Goal: Transaction & Acquisition: Book appointment/travel/reservation

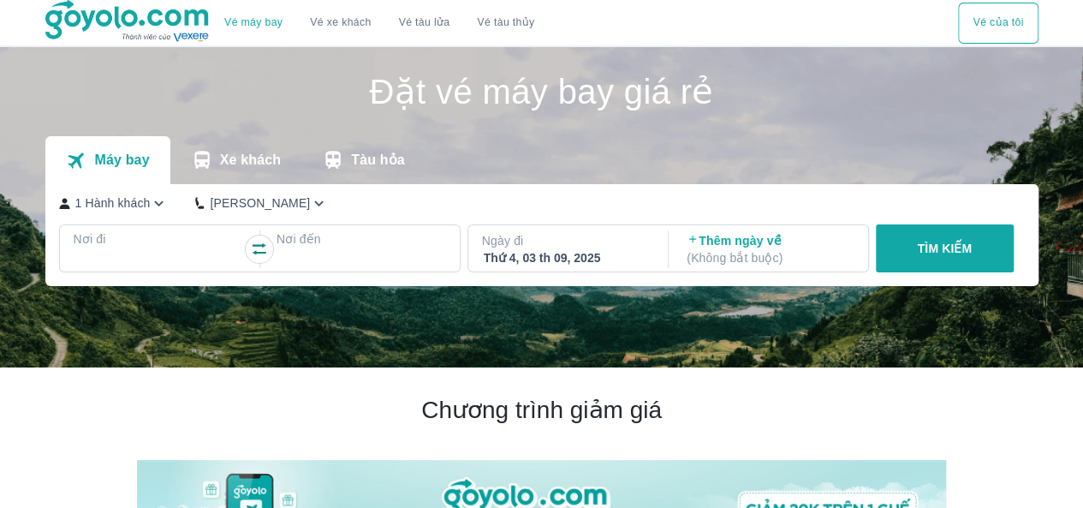
click at [155, 242] on p "Nơi đi" at bounding box center [159, 238] width 170 height 17
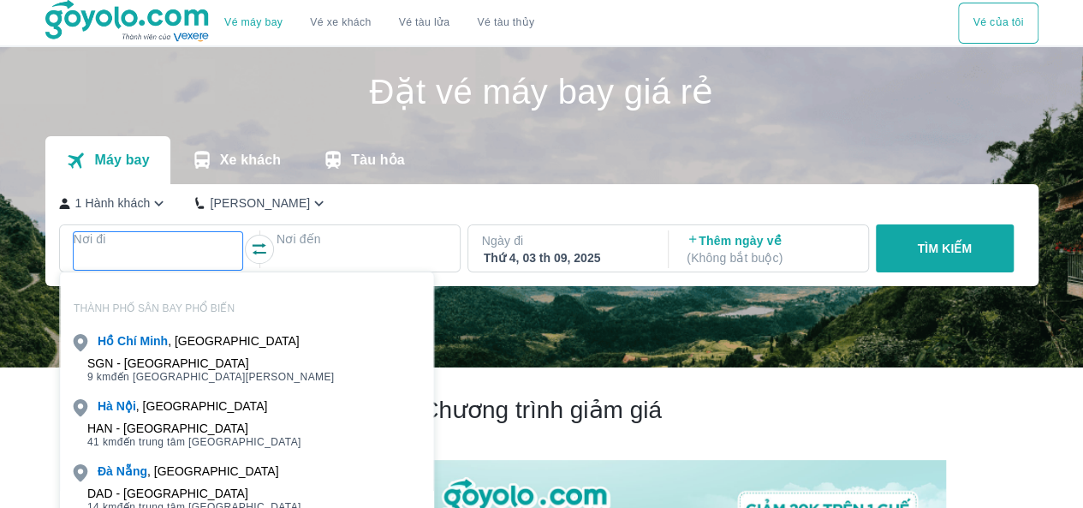
scroll to position [98, 0]
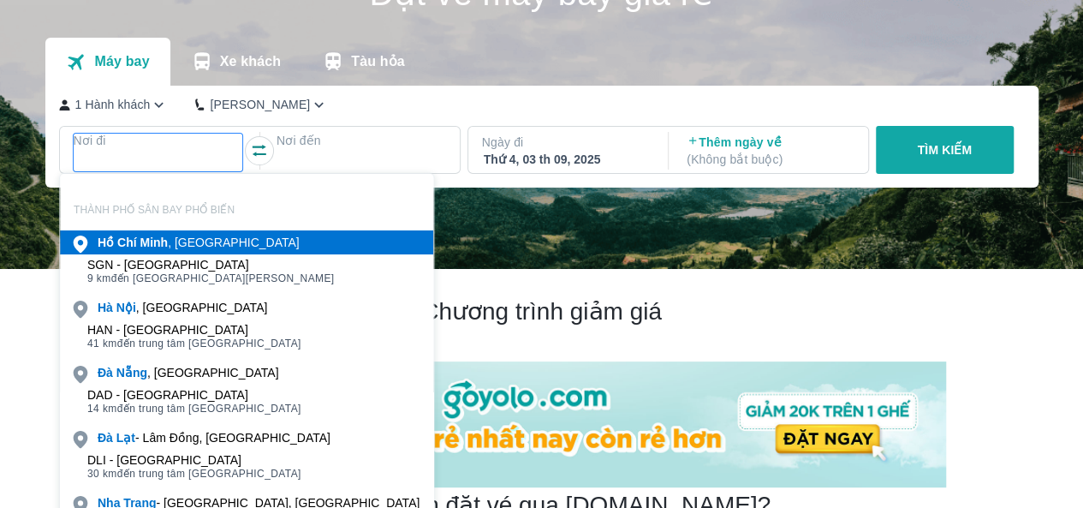
click at [155, 242] on b "Minh" at bounding box center [154, 242] width 28 height 14
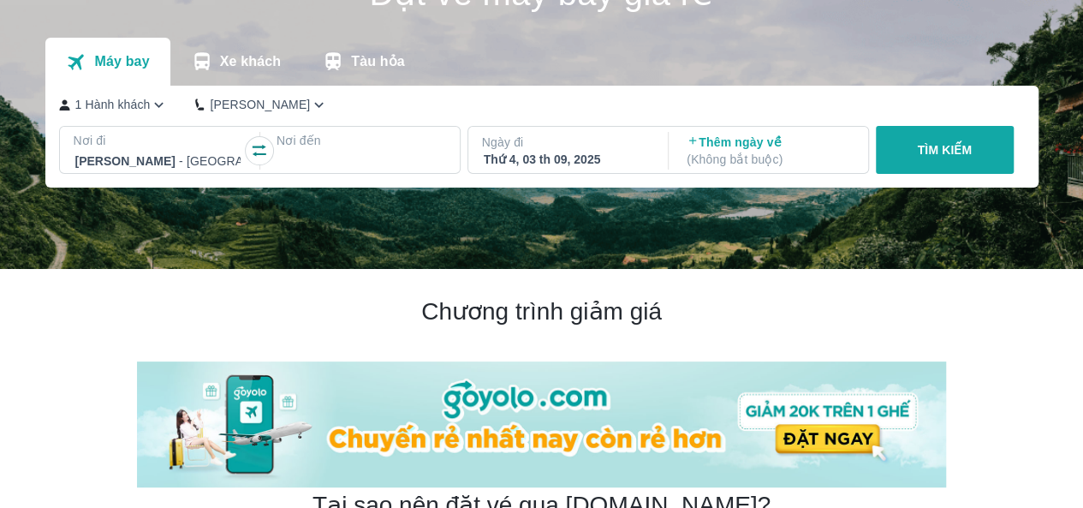
click at [321, 159] on div at bounding box center [361, 161] width 166 height 21
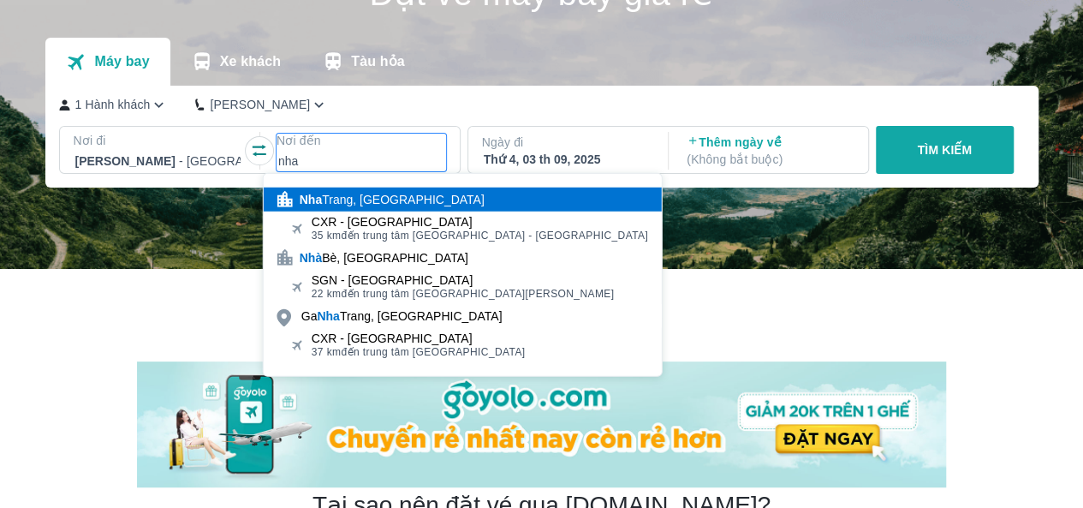
type input "nha"
click at [402, 198] on div "[GEOGRAPHIC_DATA], [GEOGRAPHIC_DATA]" at bounding box center [392, 199] width 185 height 17
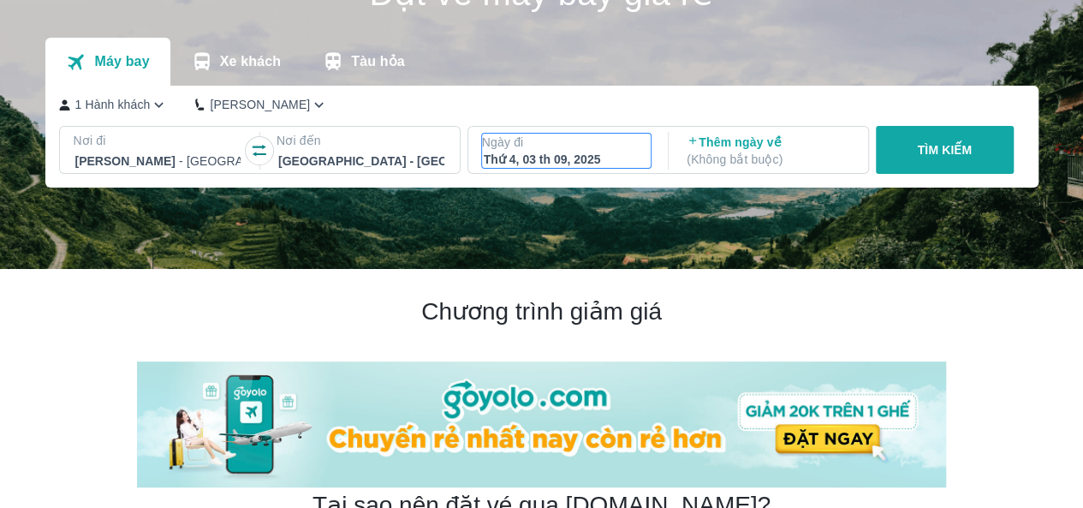
click at [562, 162] on div "Thứ 4, 03 th 09, 2025" at bounding box center [567, 159] width 166 height 17
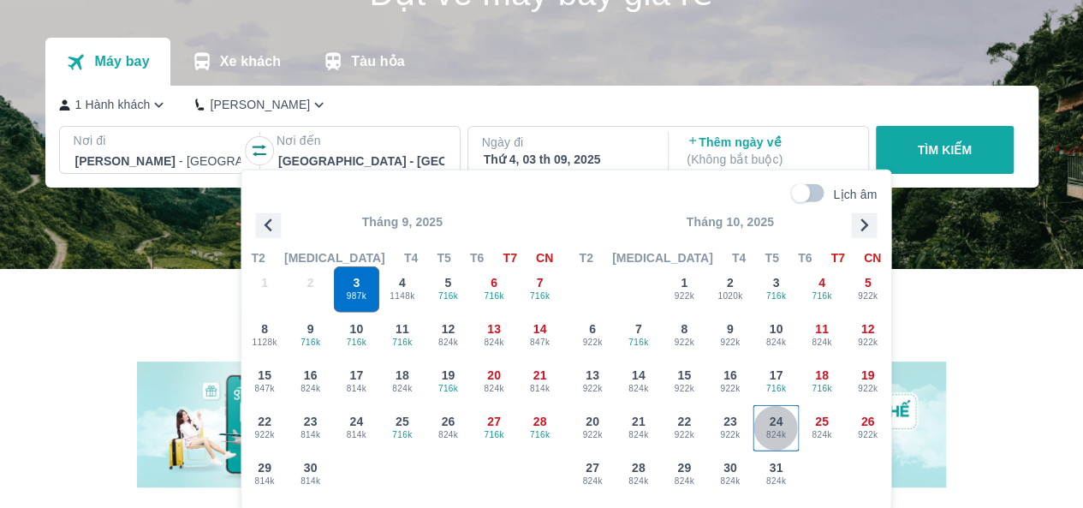
click at [790, 412] on div "24 824k" at bounding box center [776, 428] width 45 height 45
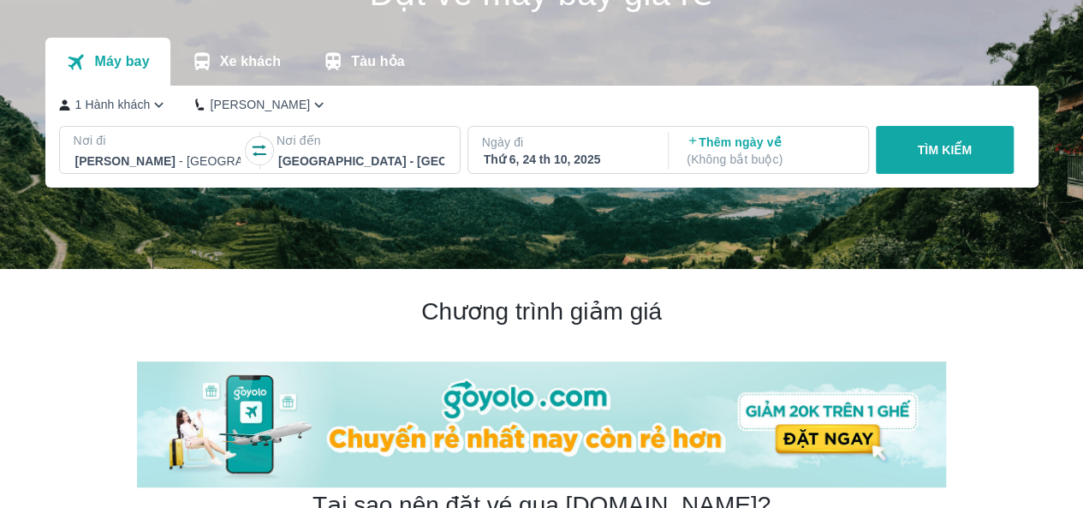
click at [931, 156] on p "TÌM KIẾM" at bounding box center [944, 149] width 55 height 17
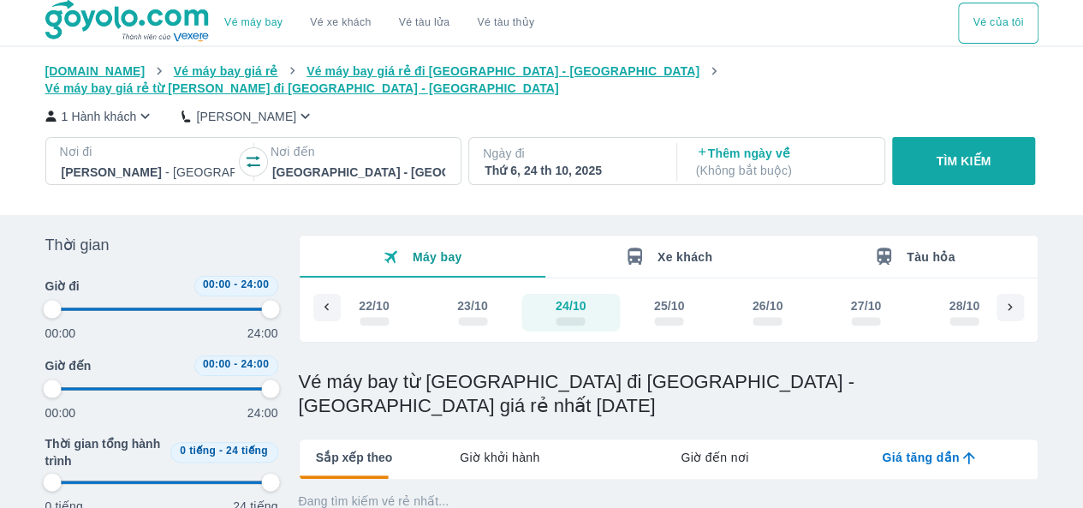
type input "97.9166666666667"
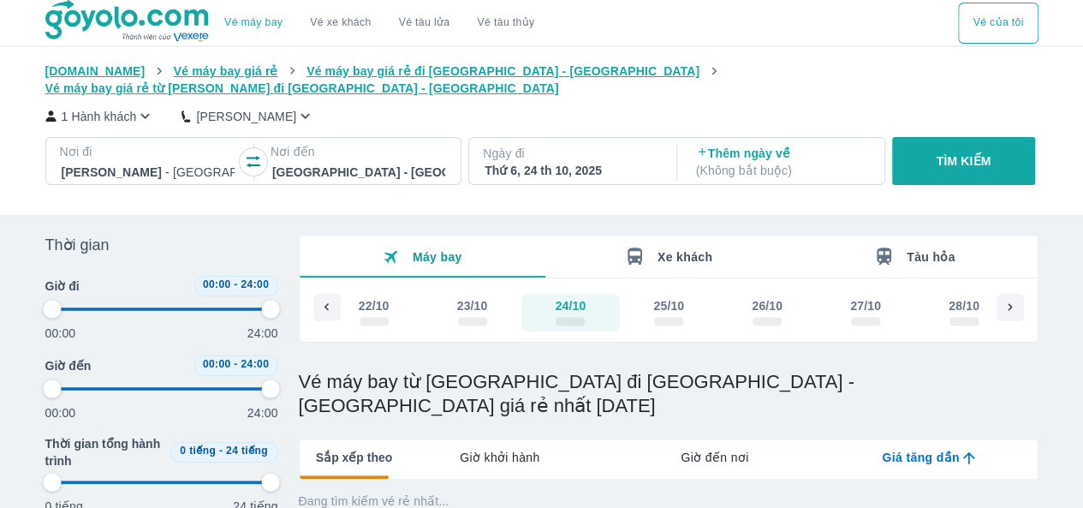
type input "97.9166666666667"
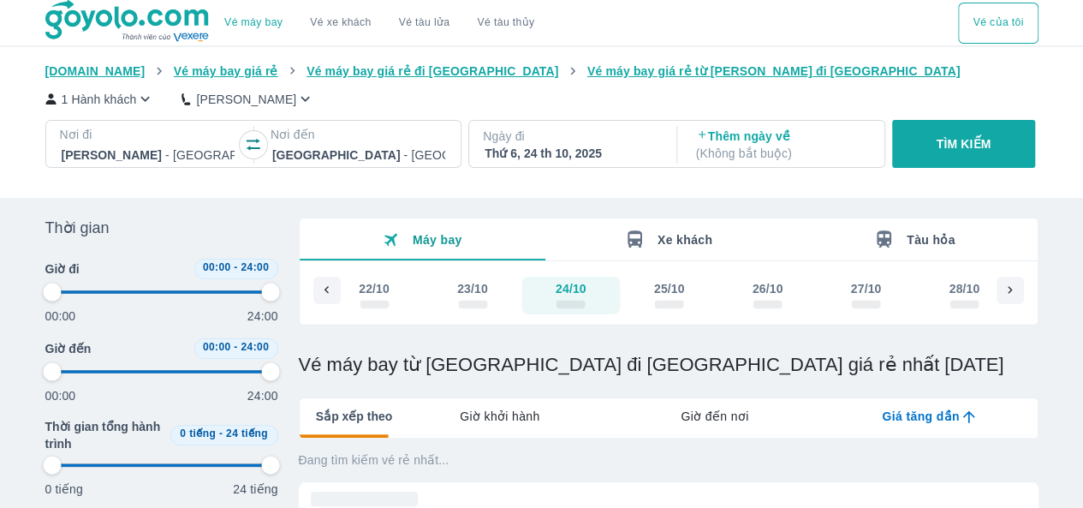
type input "97.9166666666667"
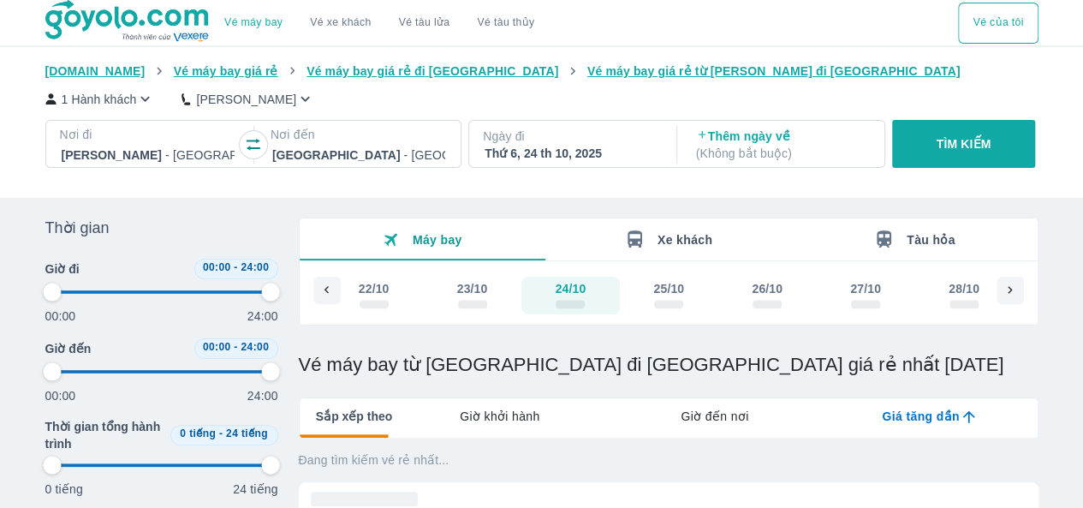
type input "97.9166666666667"
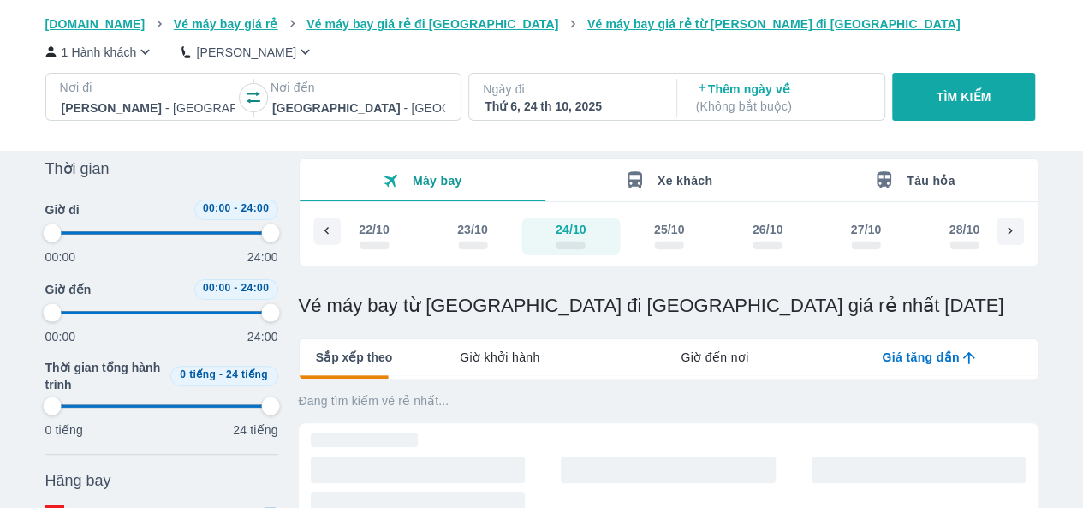
scroll to position [86, 0]
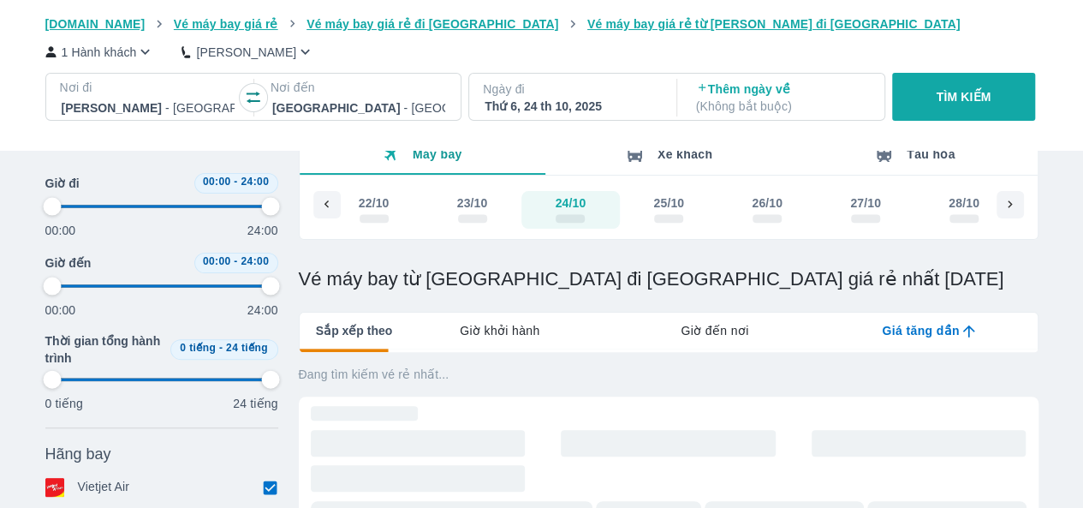
type input "97.9166666666667"
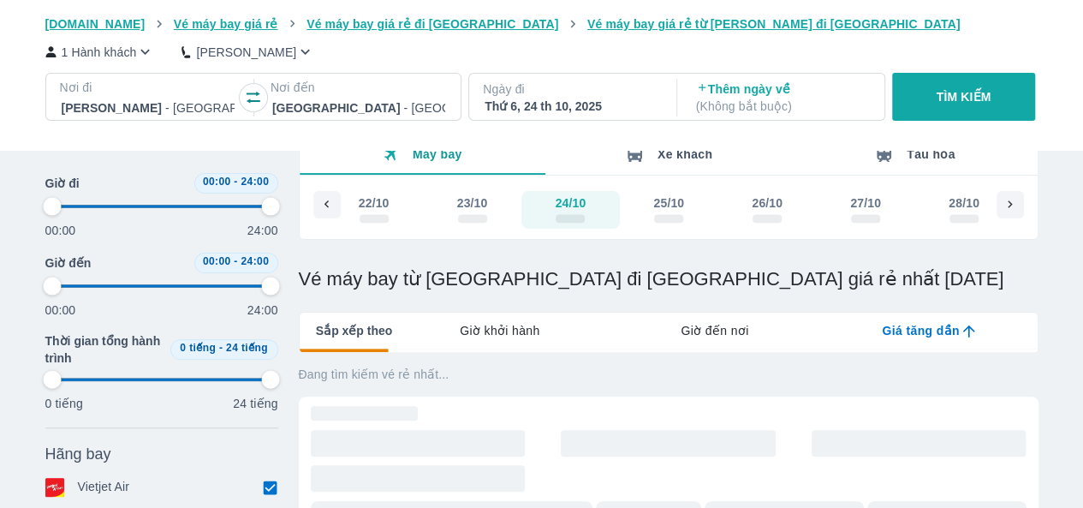
type input "97.9166666666667"
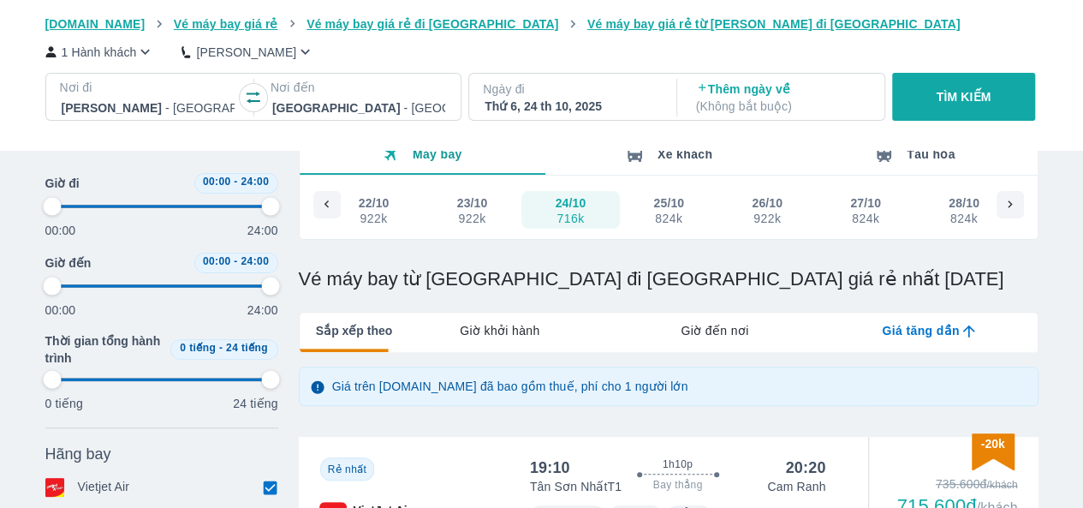
type input "97.9166666666667"
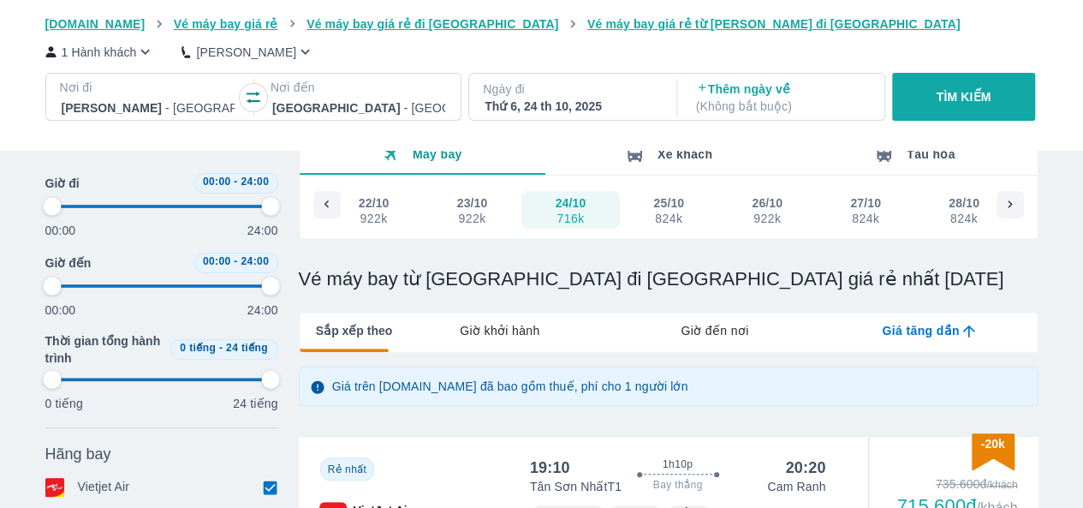
type input "97.9166666666667"
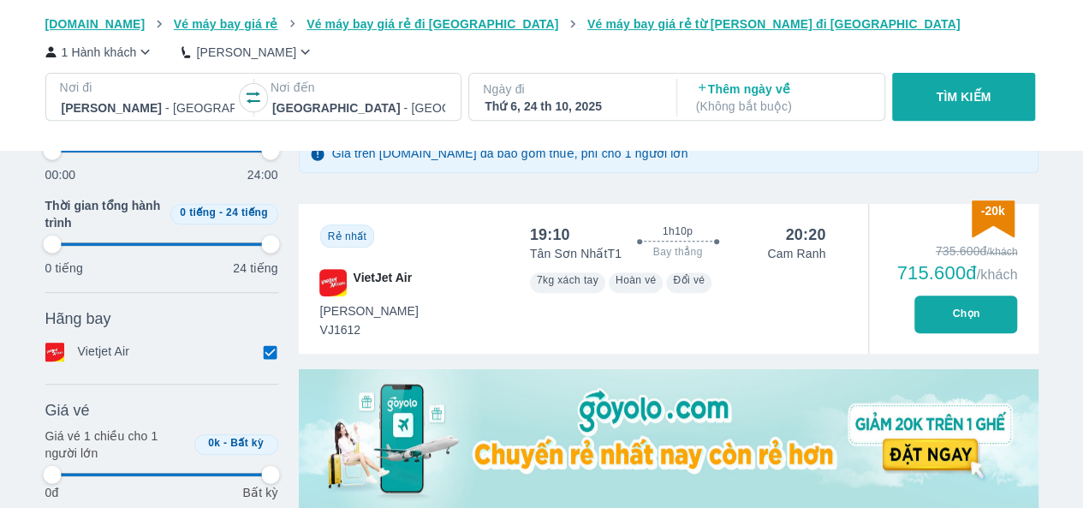
scroll to position [342, 0]
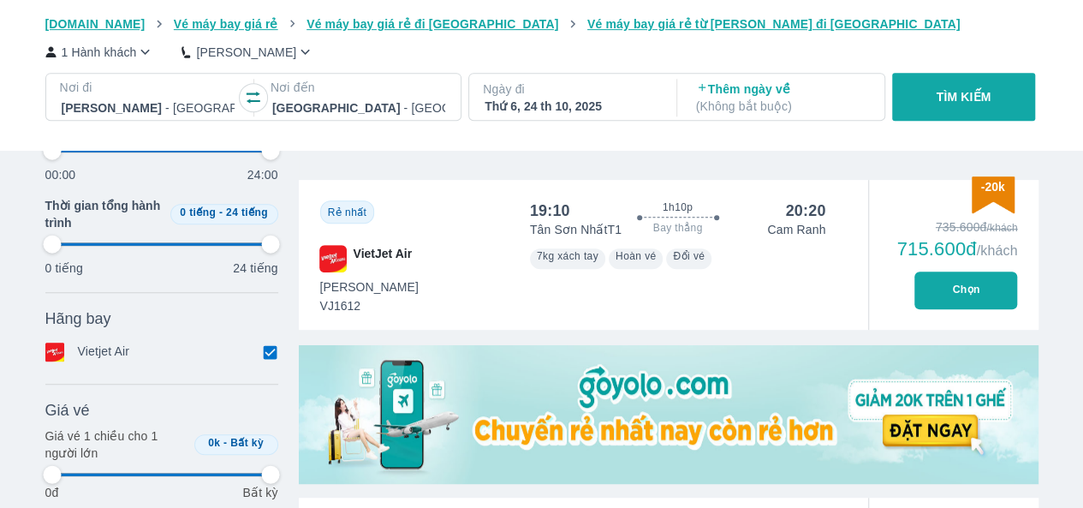
type input "97.9166666666667"
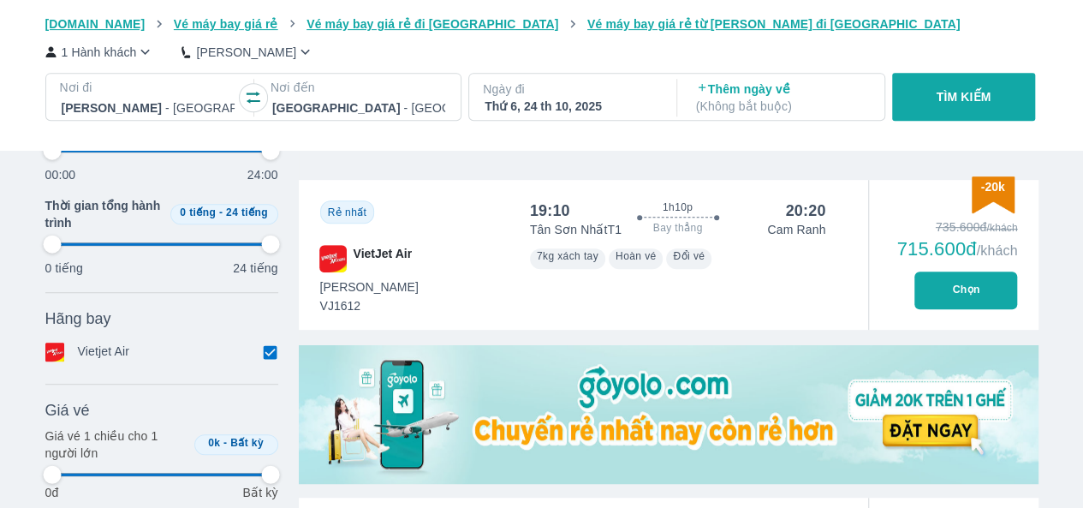
type input "97.9166666666667"
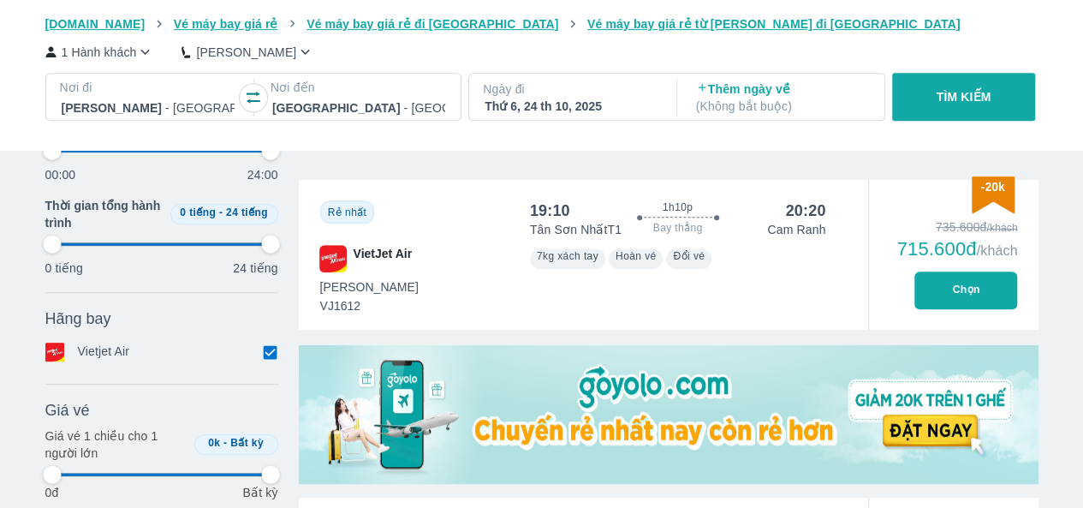
type input "97.9166666666667"
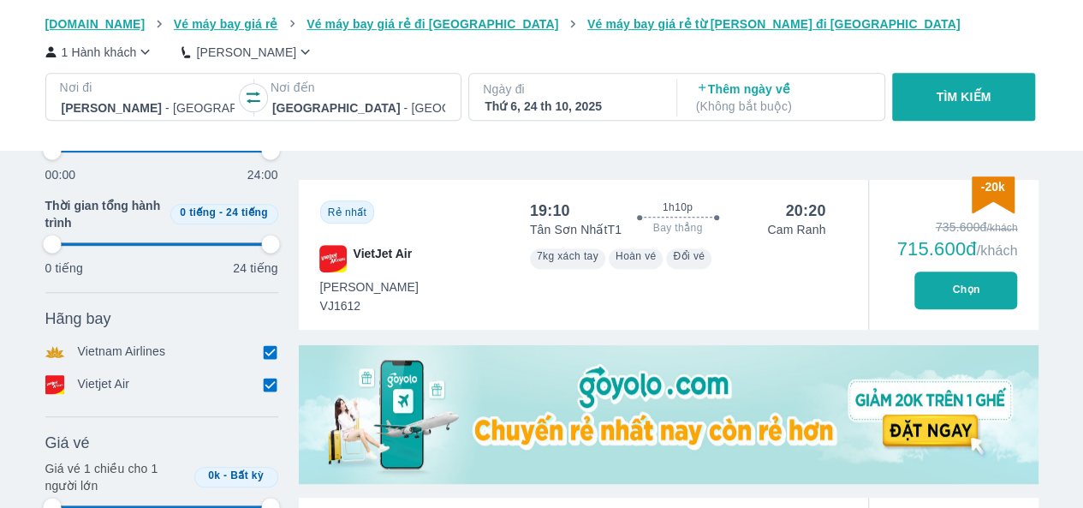
type input "97.9166666666667"
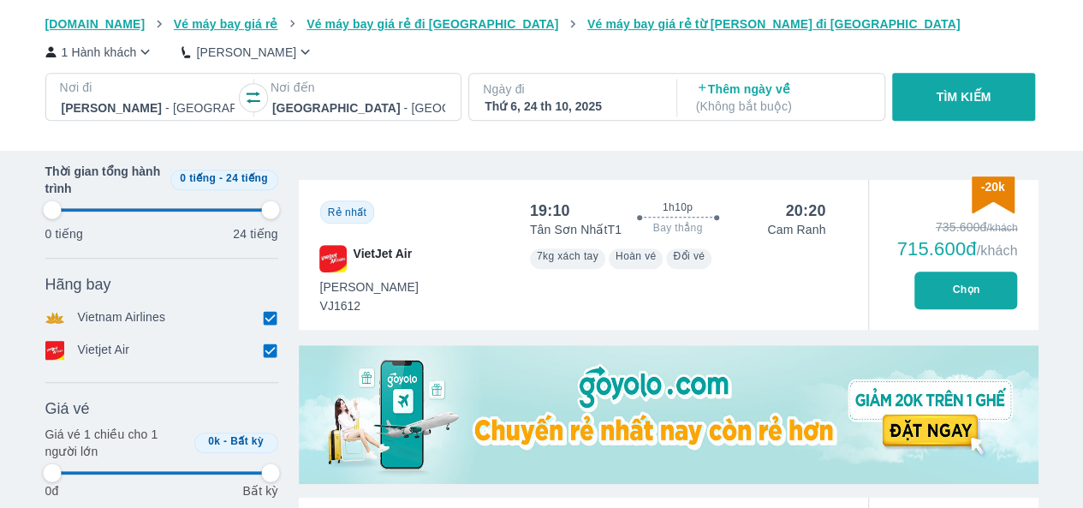
type input "97.9166666666667"
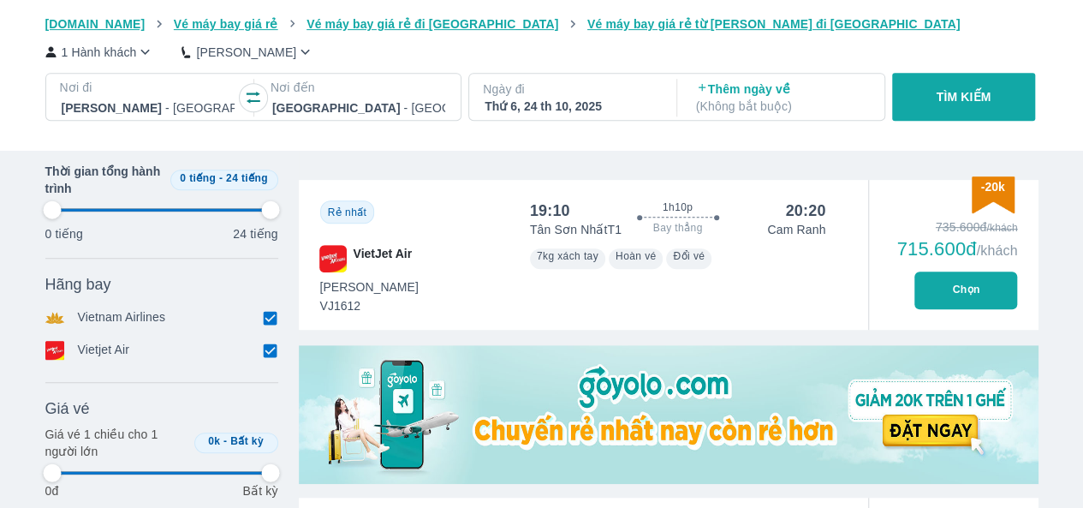
type input "97.9166666666667"
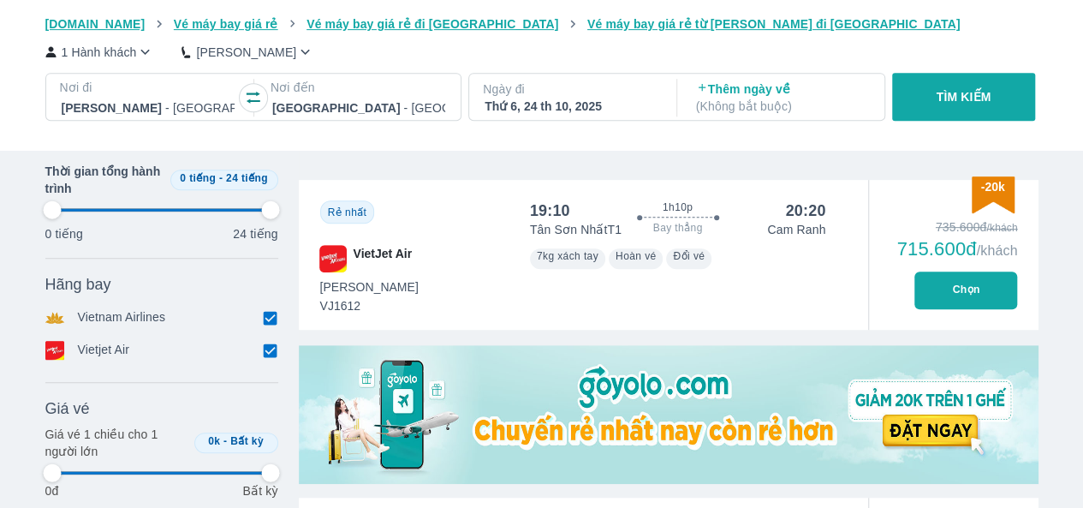
type input "97.9166666666667"
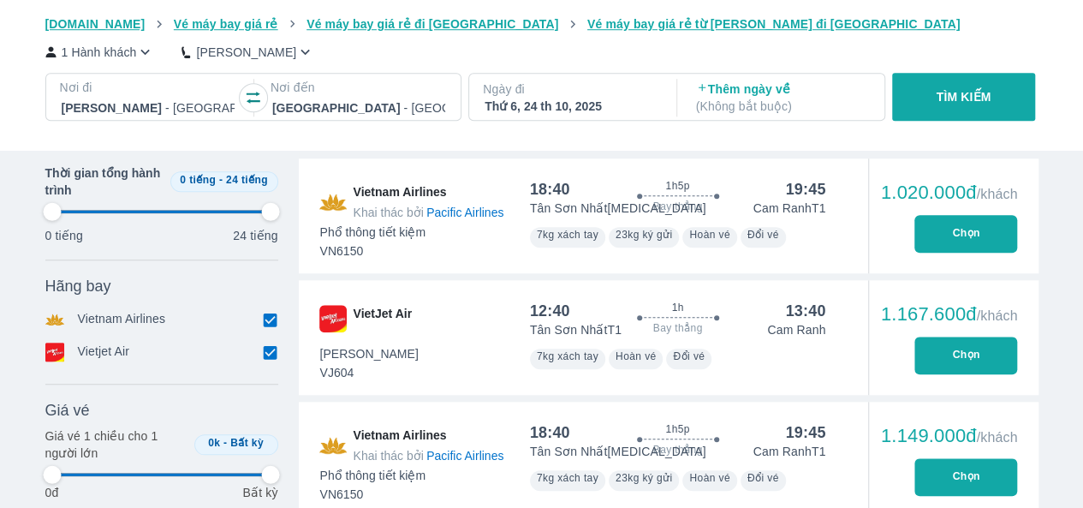
scroll to position [685, 0]
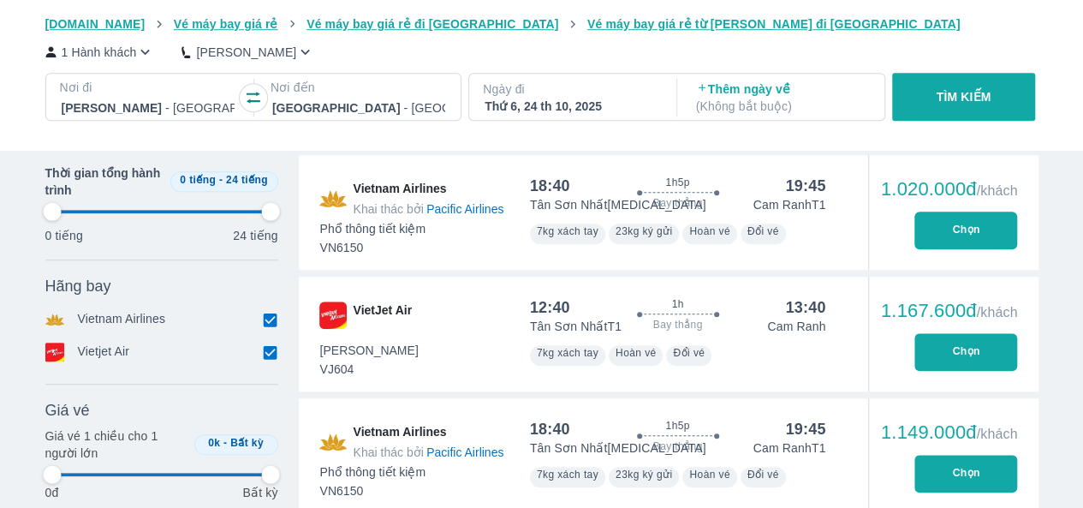
type input "97.9166666666667"
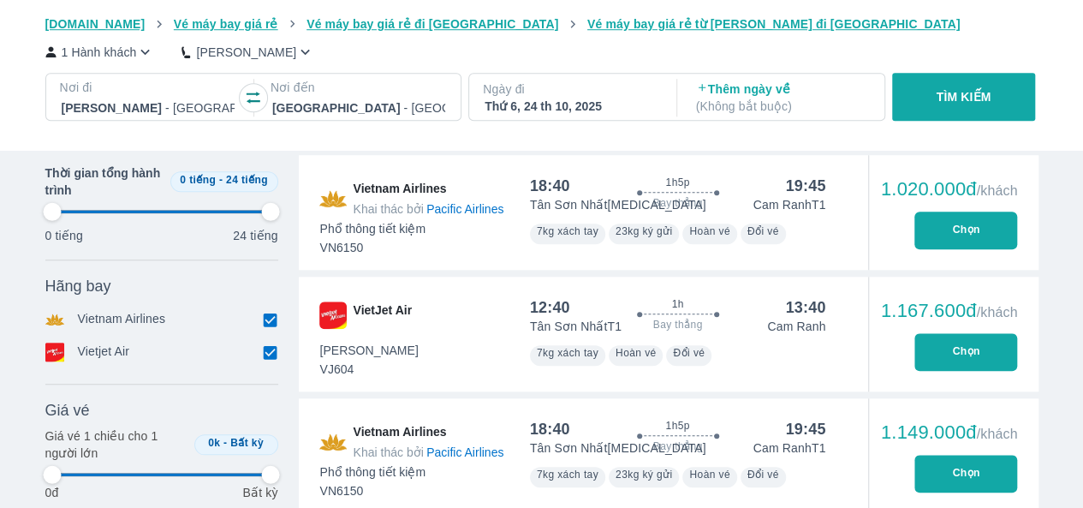
type input "97.9166666666667"
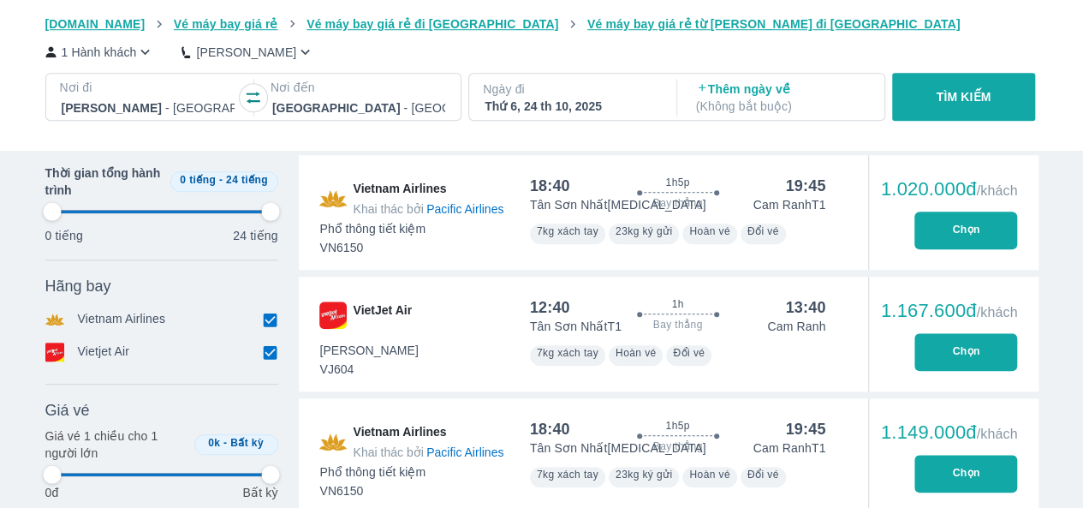
type input "97.9166666666667"
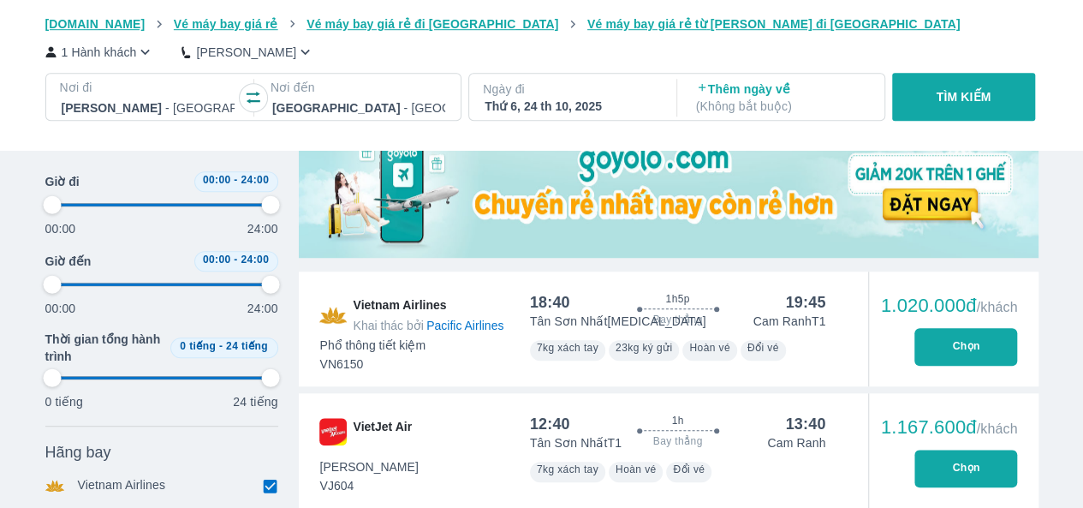
scroll to position [514, 0]
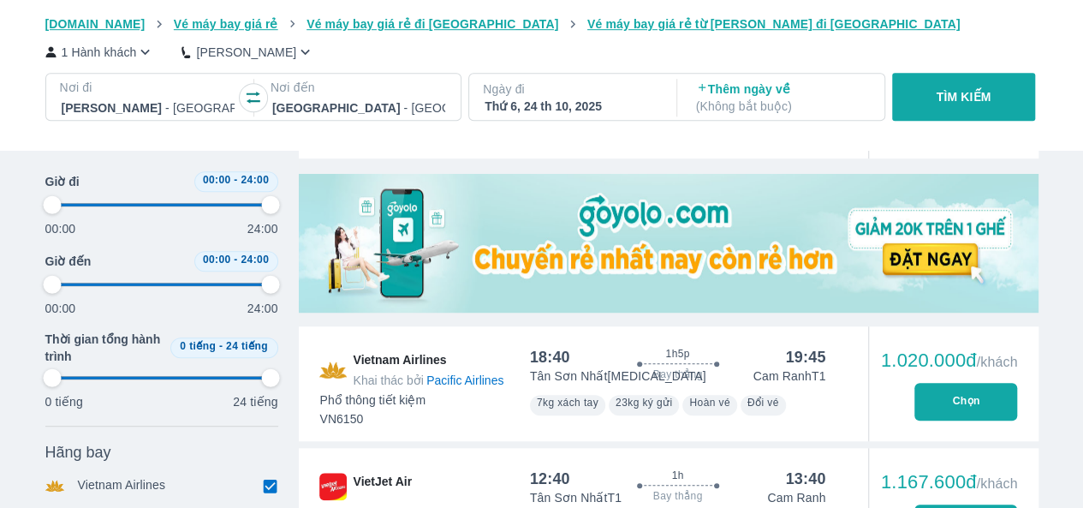
type input "97.9166666666667"
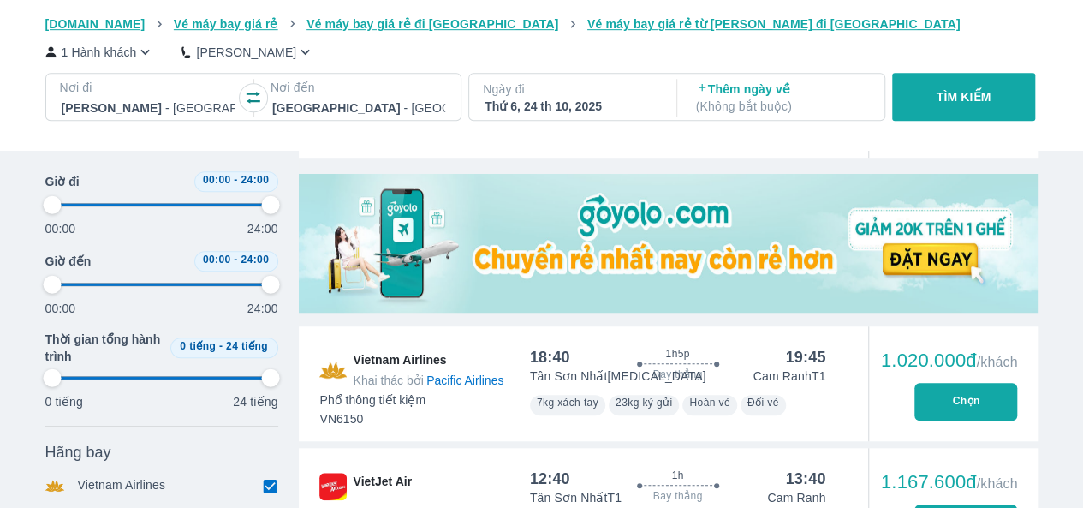
type input "97.9166666666667"
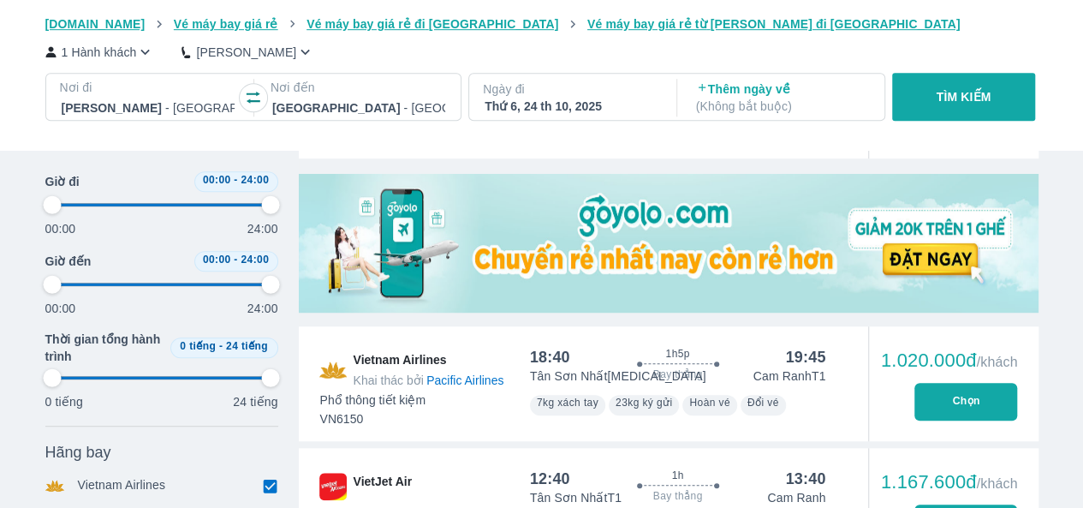
type input "97.9166666666667"
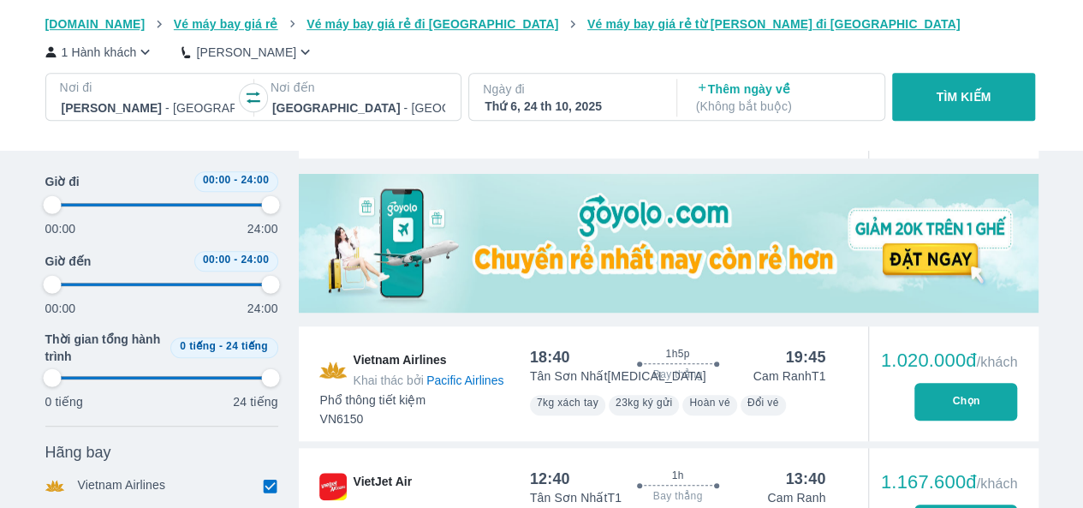
type input "97.9166666666667"
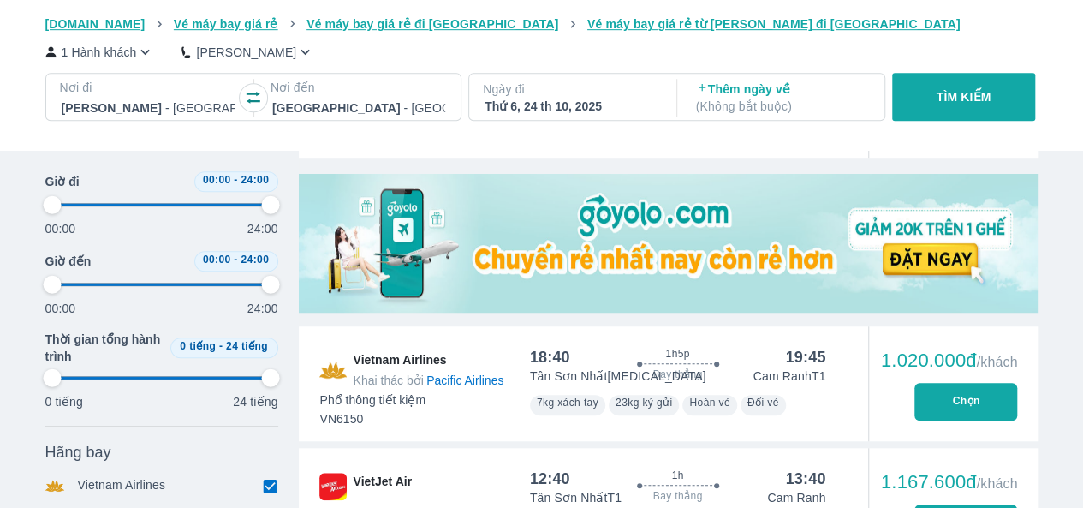
type input "97.9166666666667"
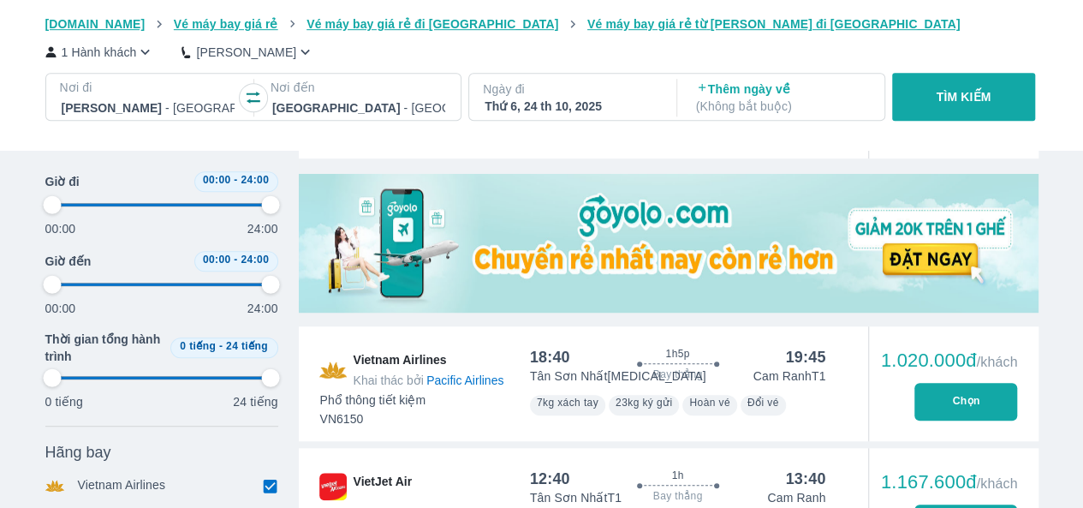
type input "97.9166666666667"
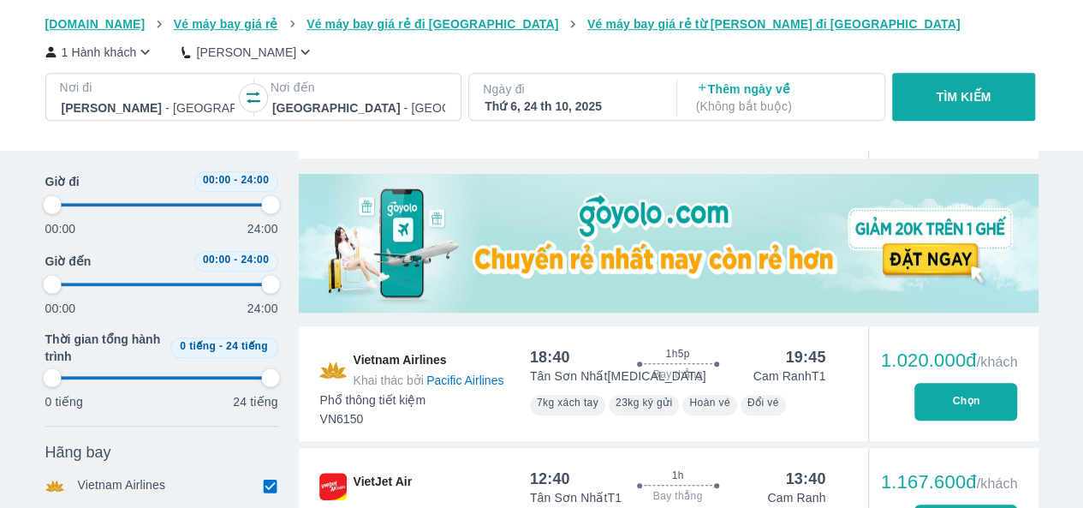
type input "97.9166666666667"
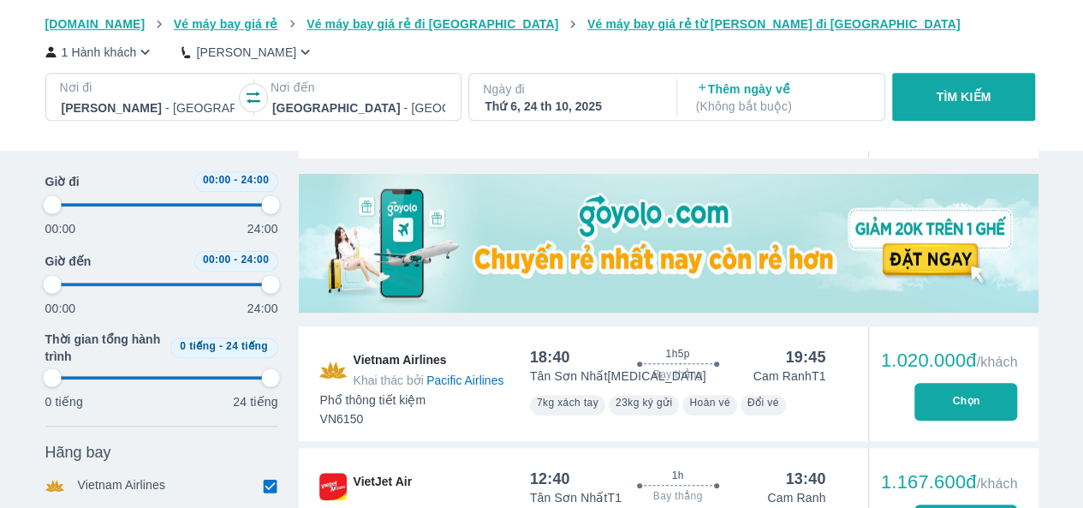
type input "97.9166666666667"
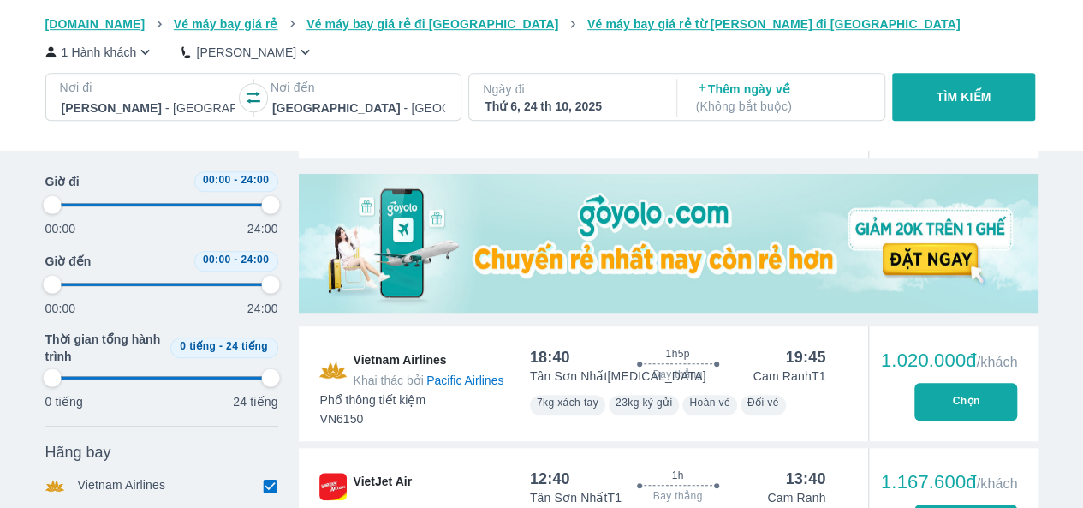
type input "97.9166666666667"
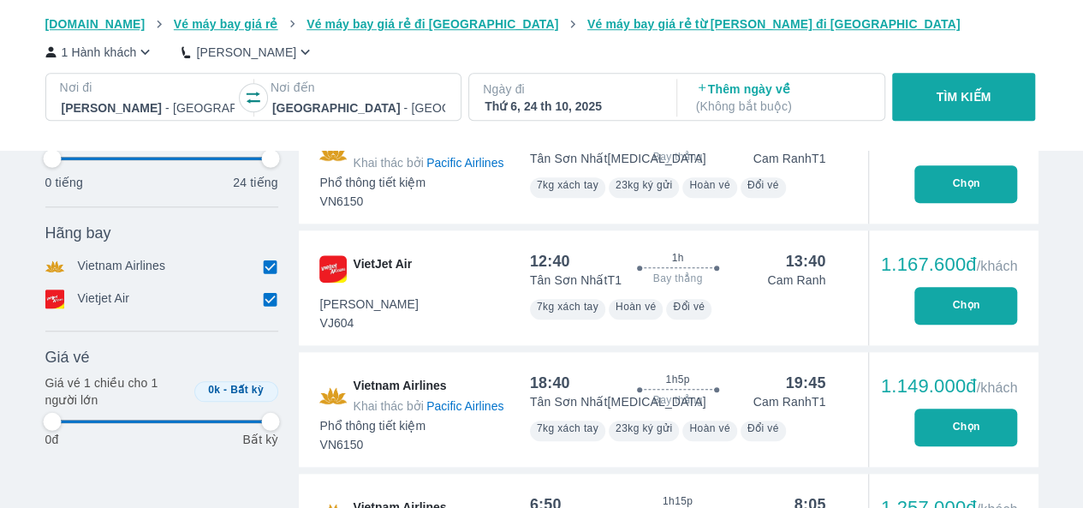
scroll to position [856, 0]
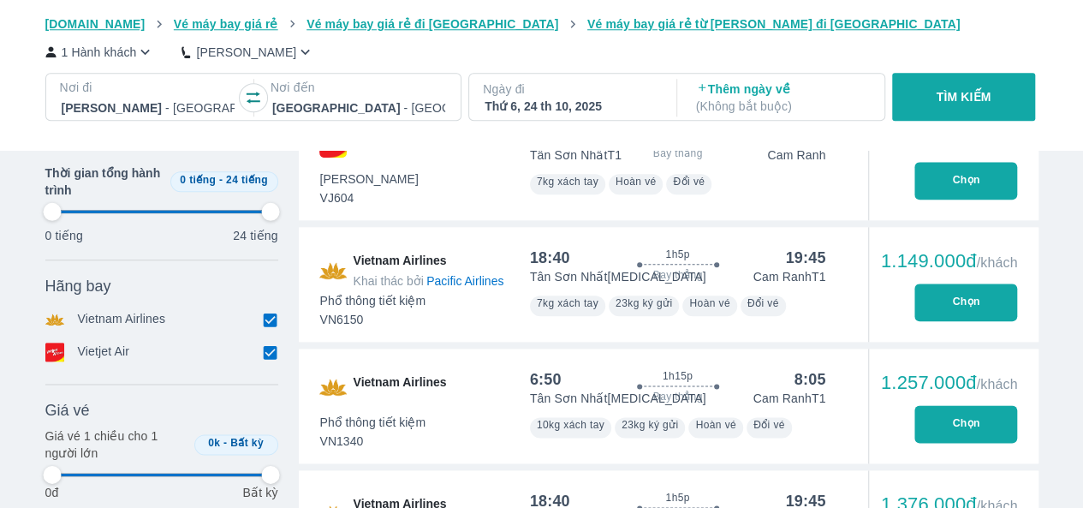
type input "97.9166666666667"
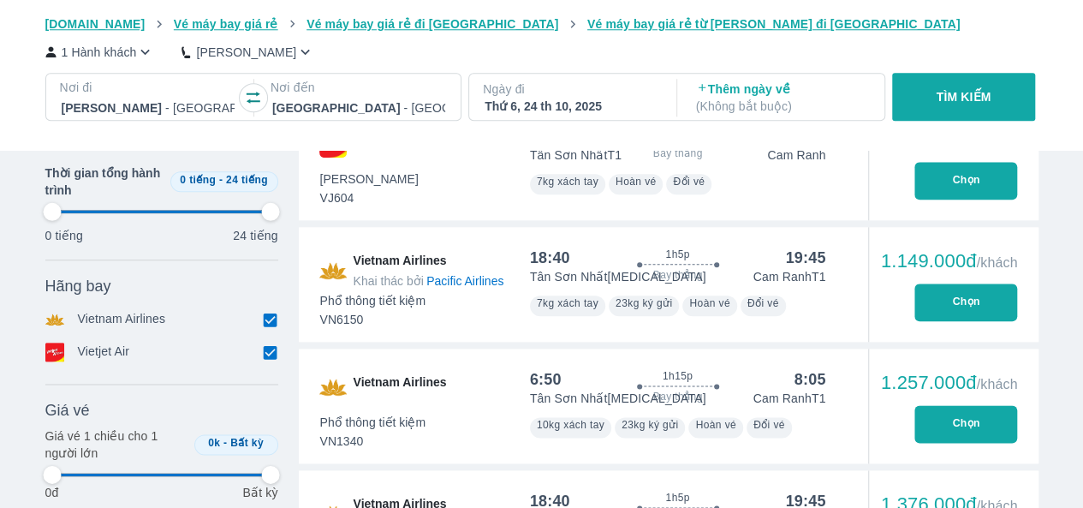
type input "97.9166666666667"
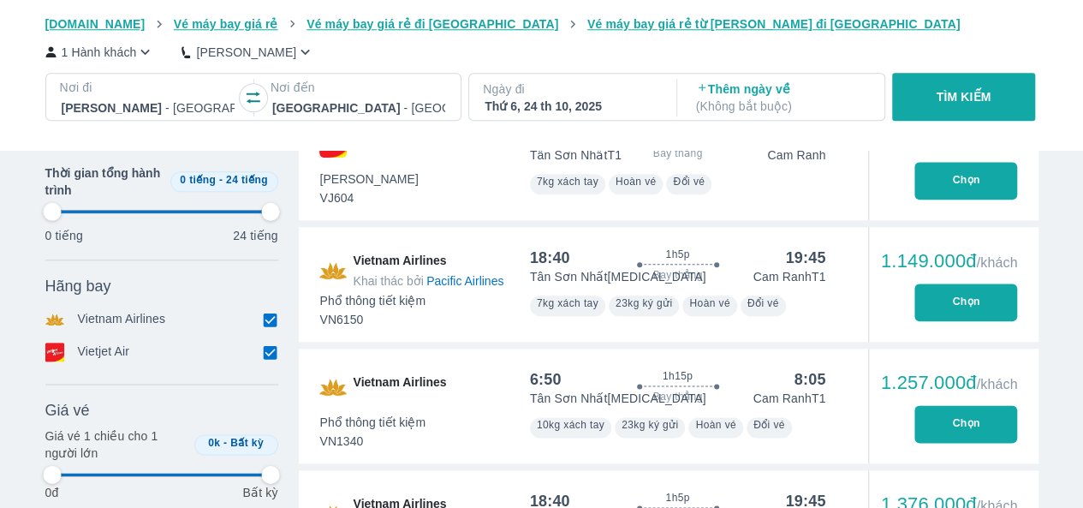
type input "97.9166666666667"
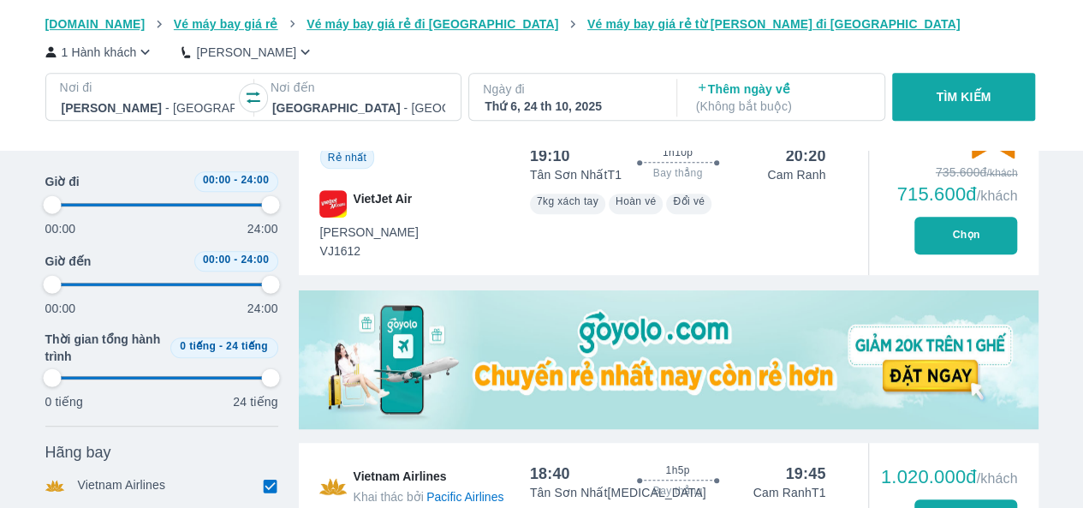
scroll to position [342, 0]
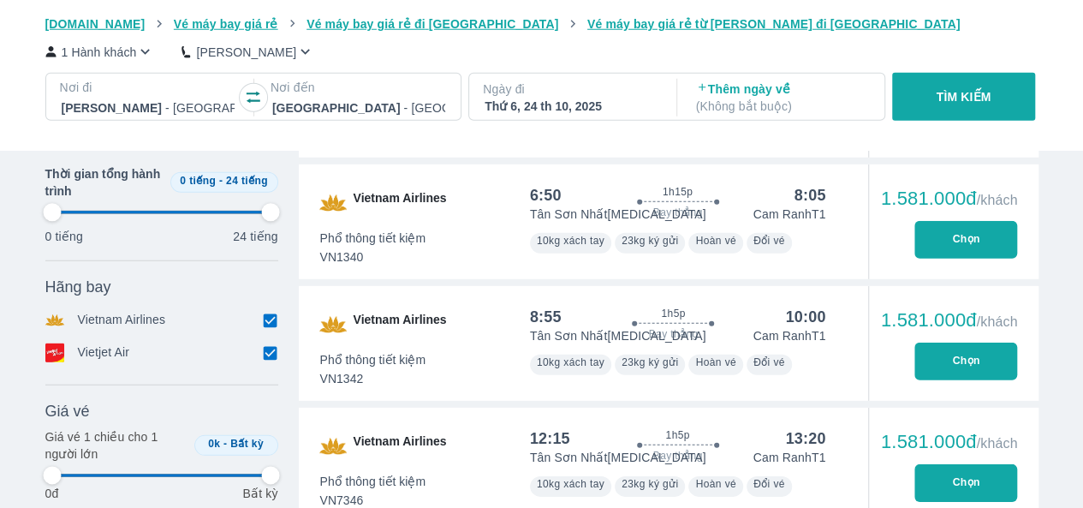
type input "97.9166666666667"
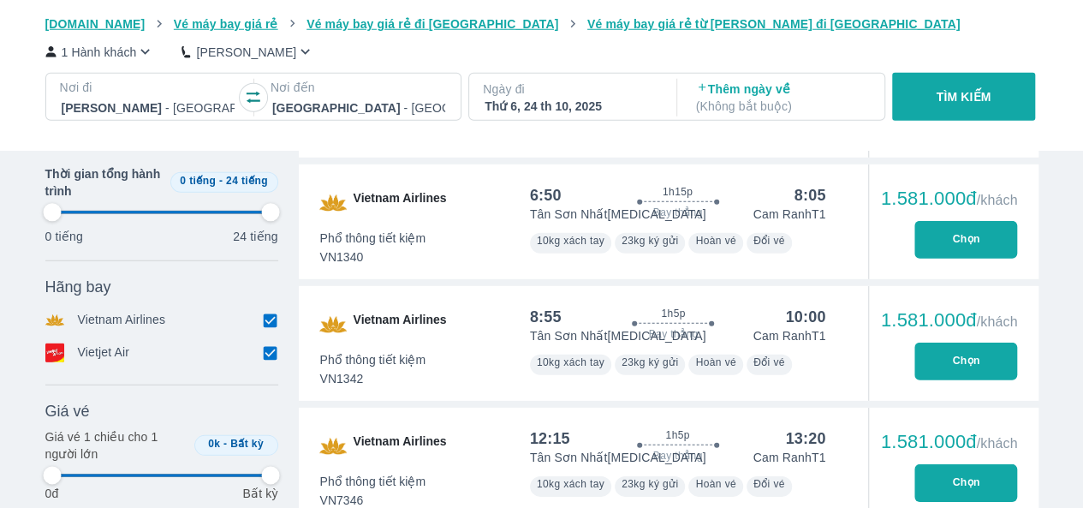
type input "97.9166666666667"
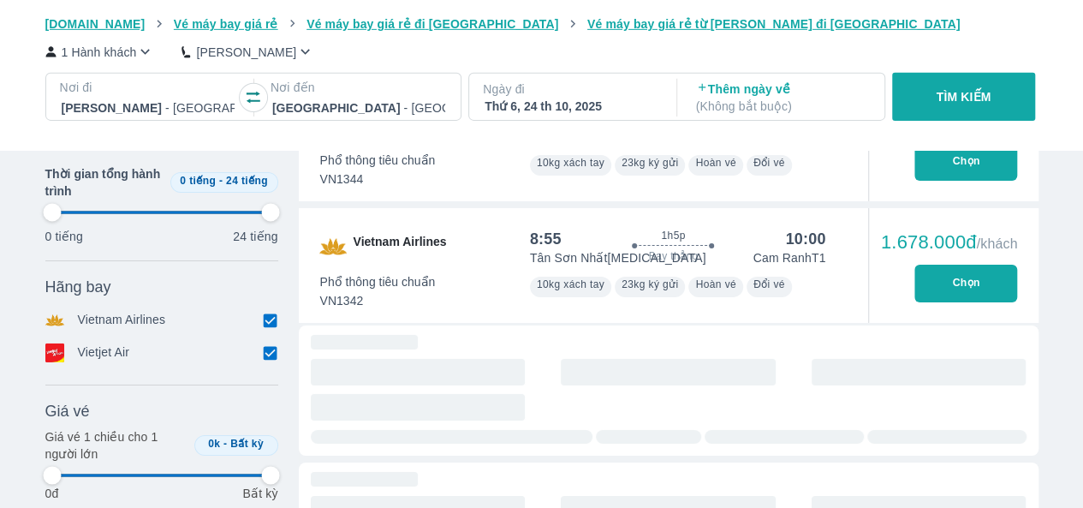
type input "97.9166666666667"
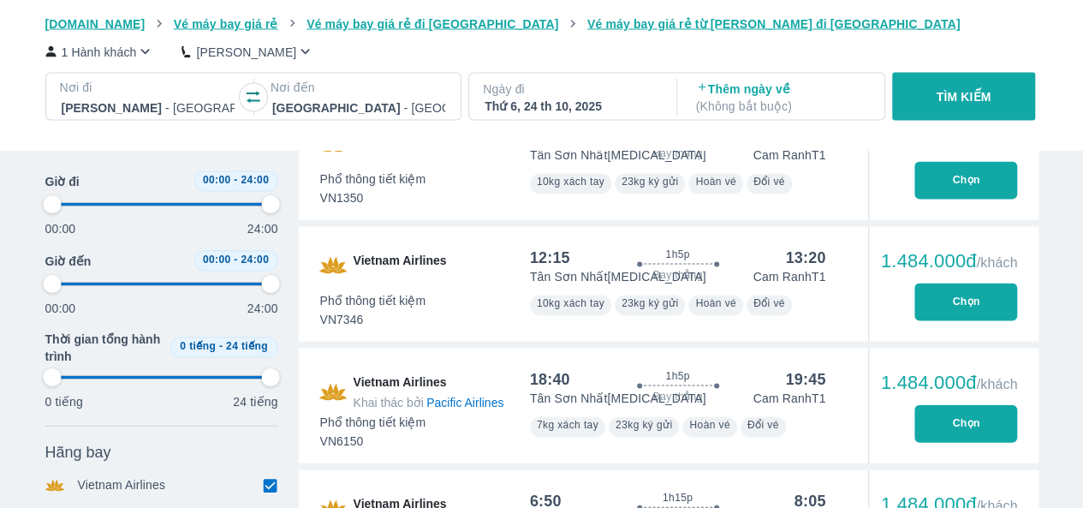
type input "97.9166666666667"
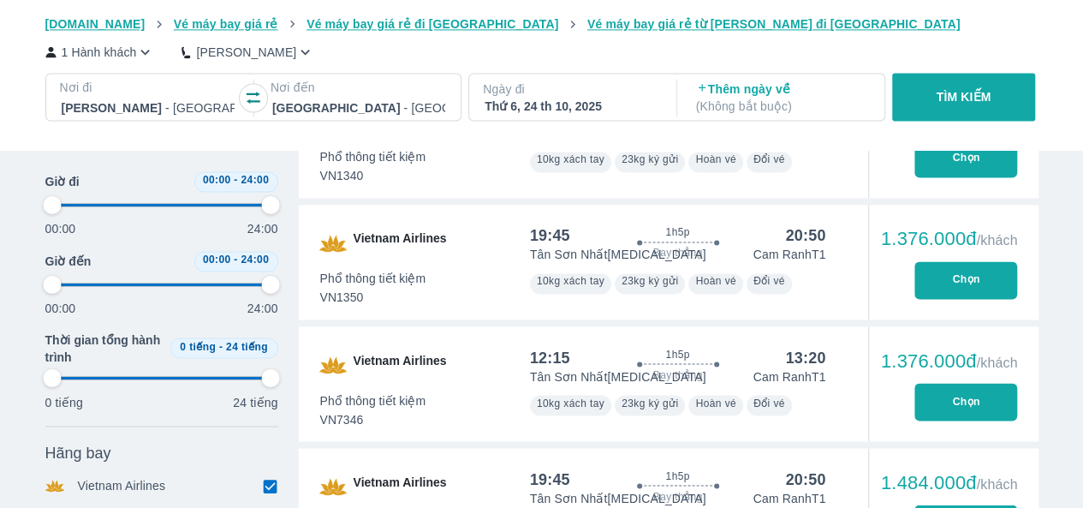
type input "97.9166666666667"
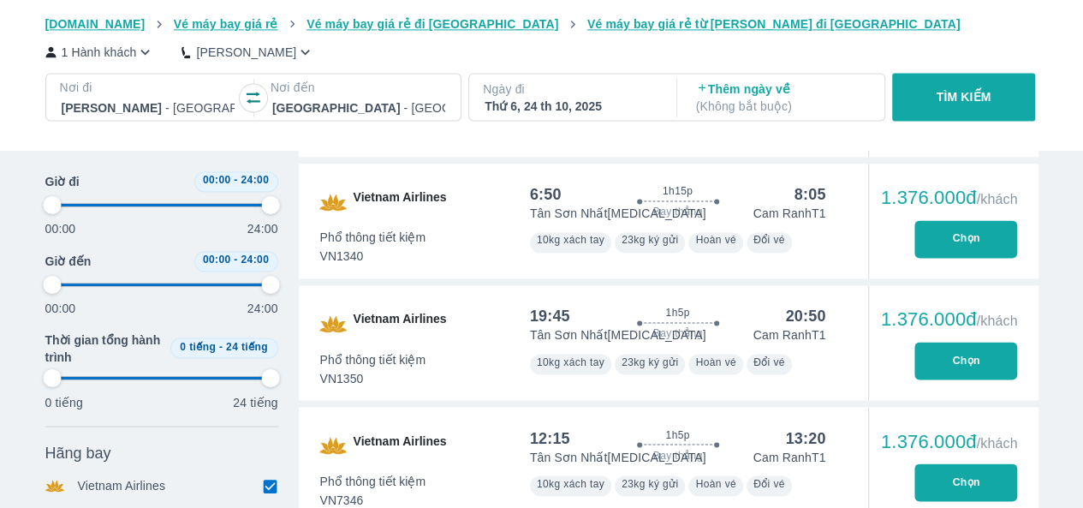
type input "97.9166666666667"
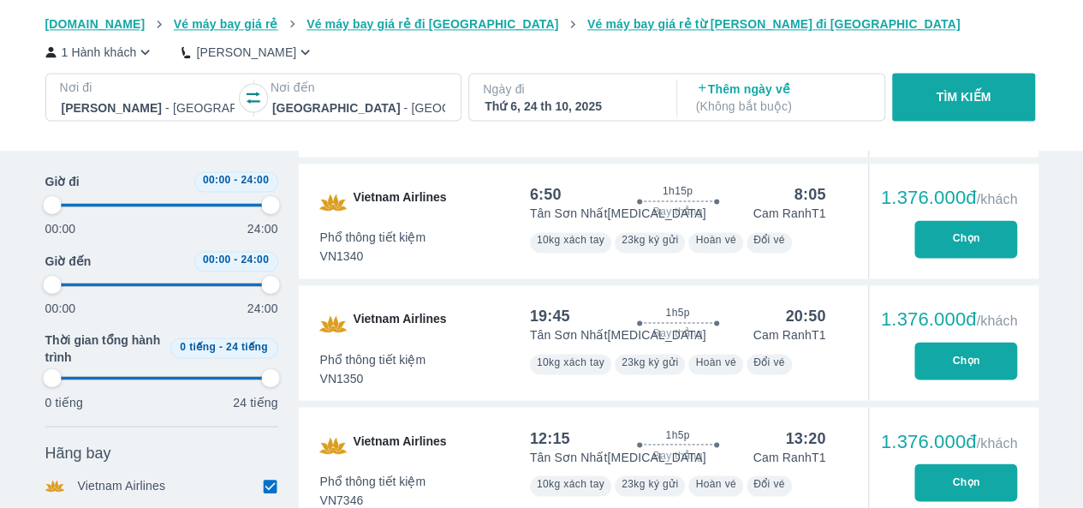
type input "97.9166666666667"
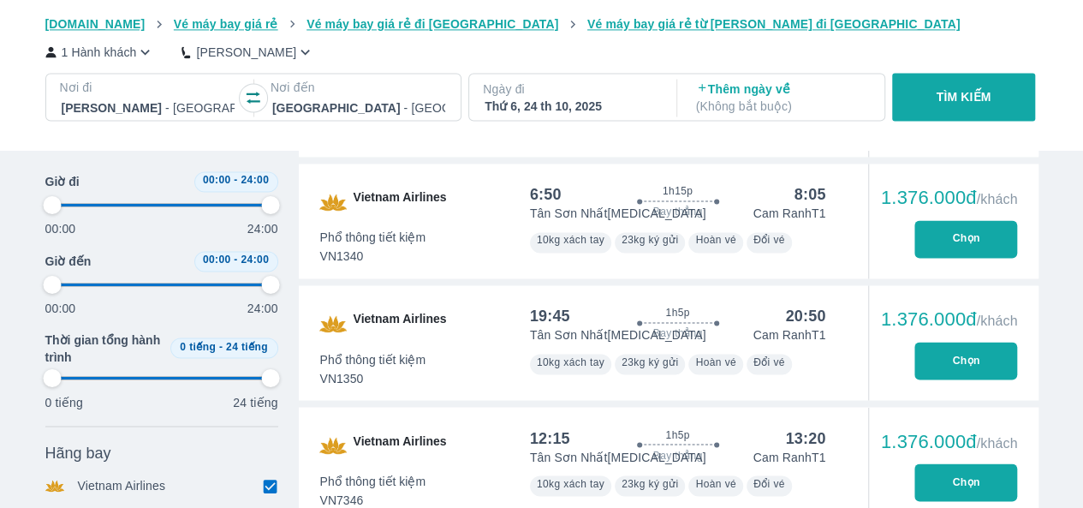
type input "97.9166666666667"
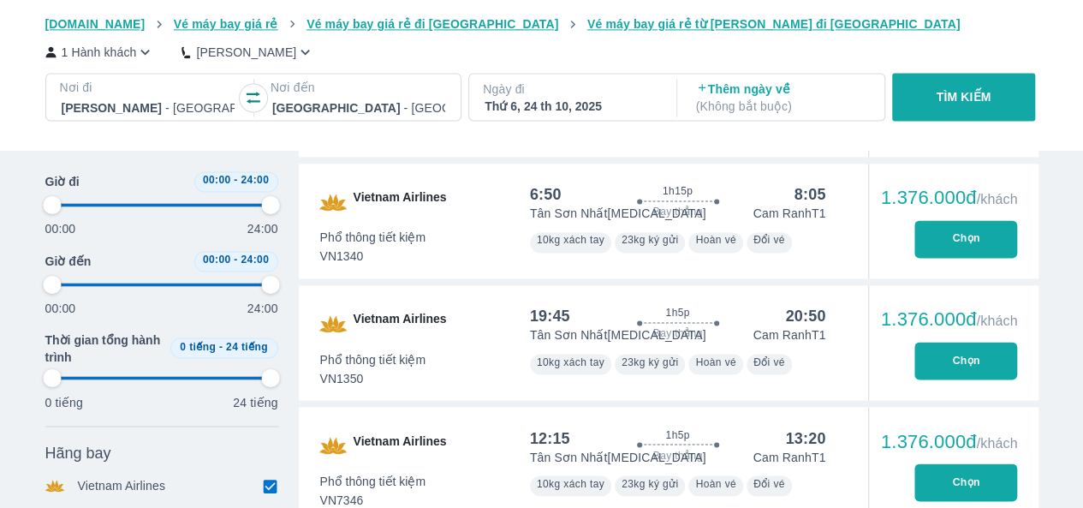
type input "97.9166666666667"
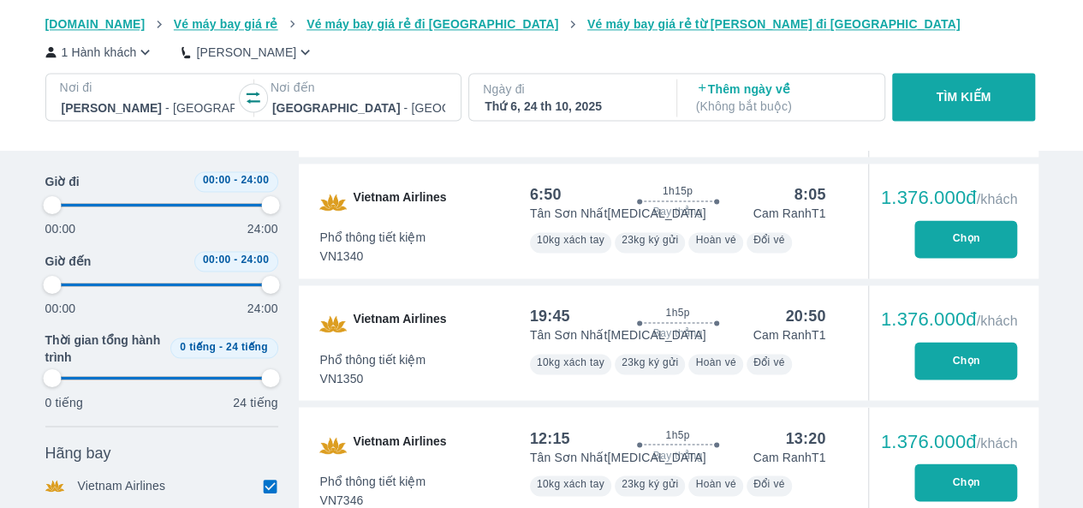
type input "97.9166666666667"
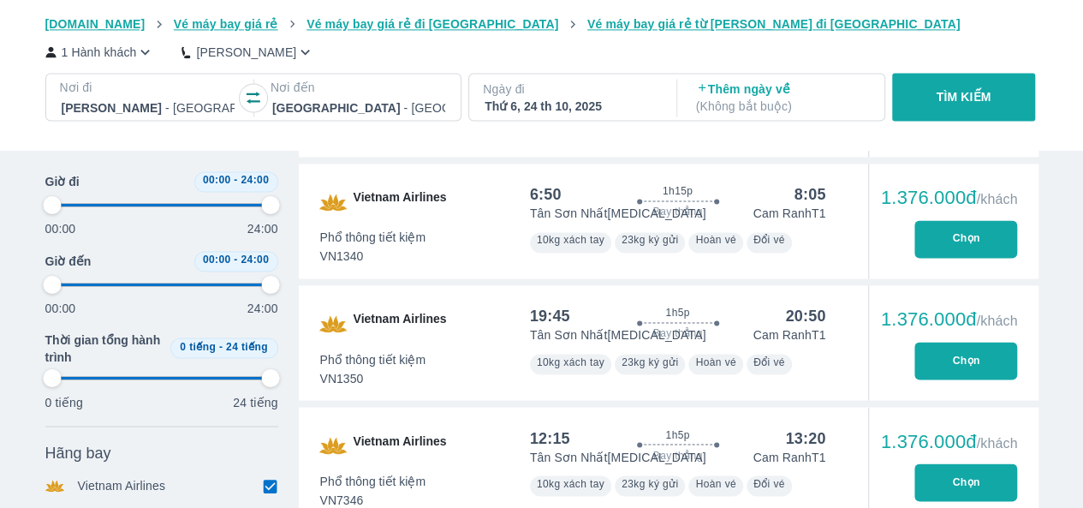
type input "97.9166666666667"
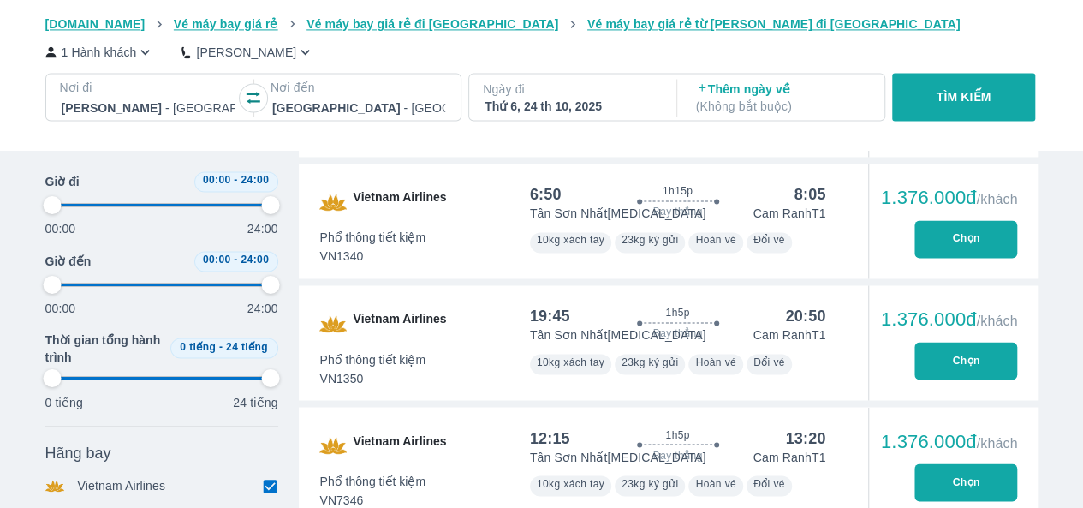
type input "97.9166666666667"
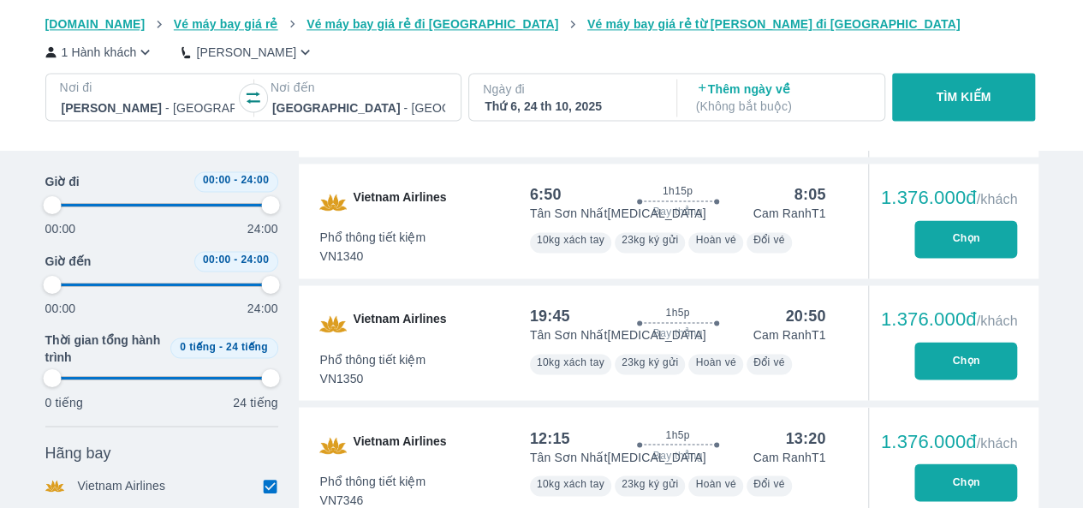
type input "97.9166666666667"
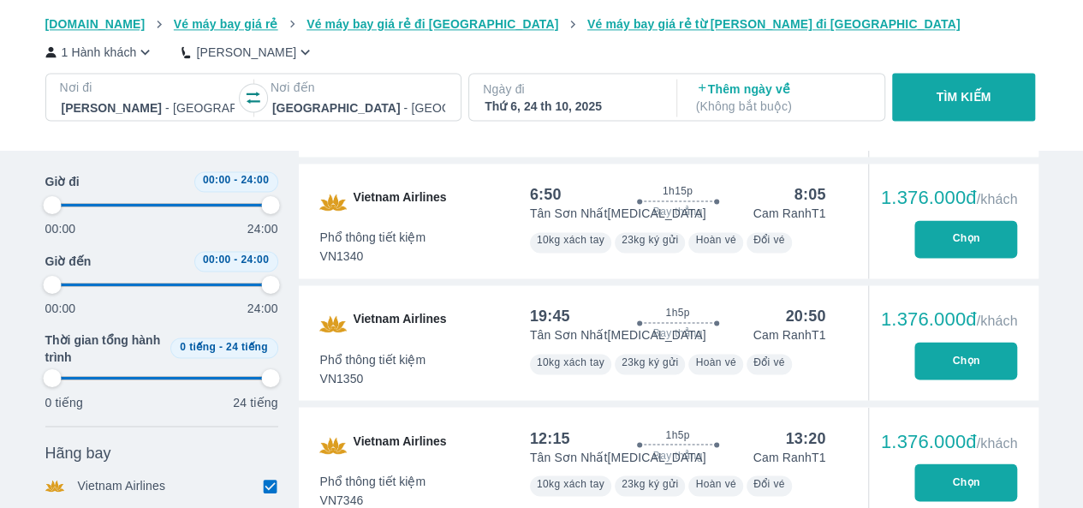
type input "97.9166666666667"
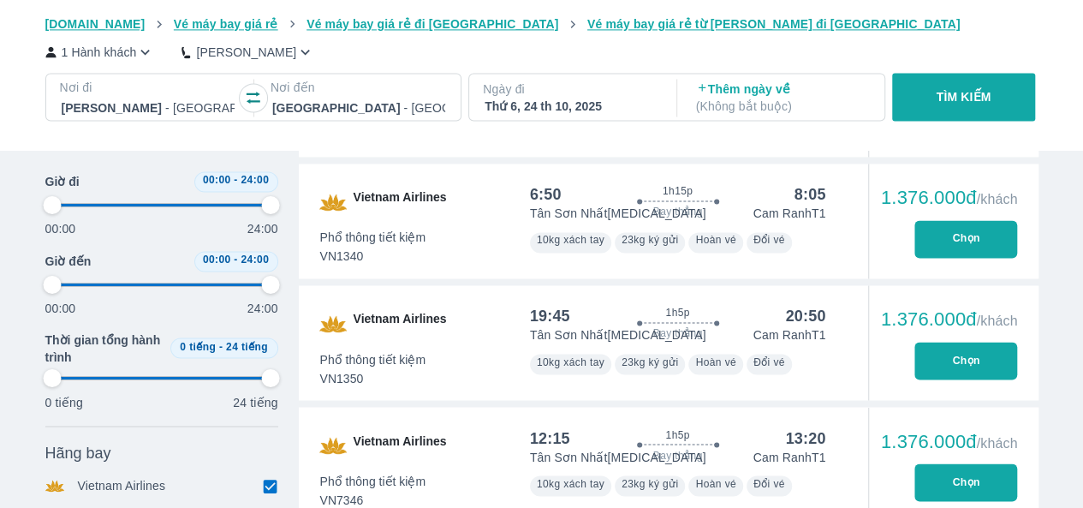
type input "97.9166666666667"
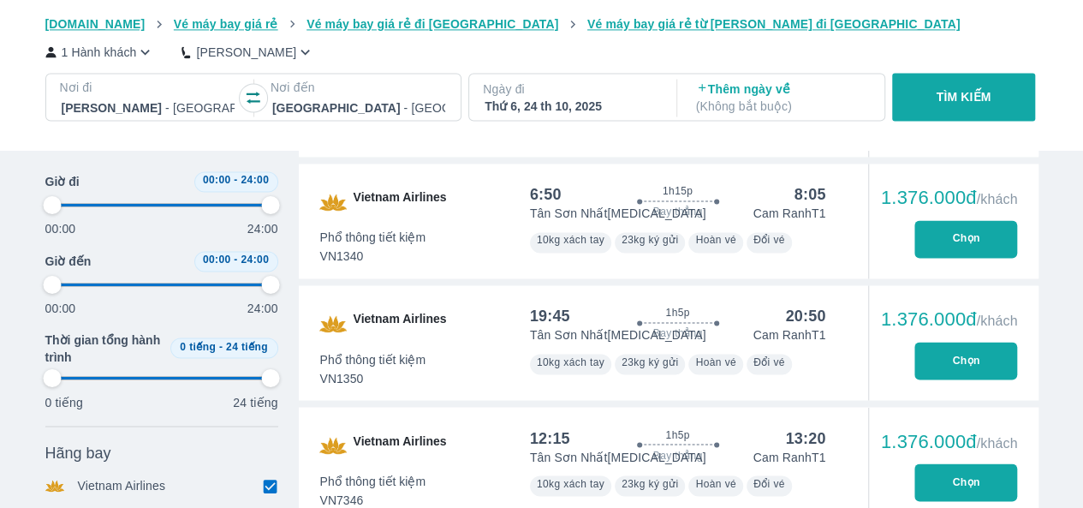
type input "97.9166666666667"
